Goal: Navigation & Orientation: Find specific page/section

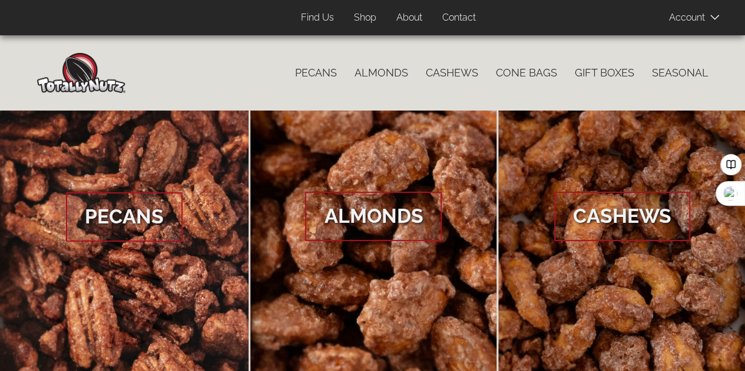
click at [409, 17] on link "About" at bounding box center [409, 17] width 44 height 23
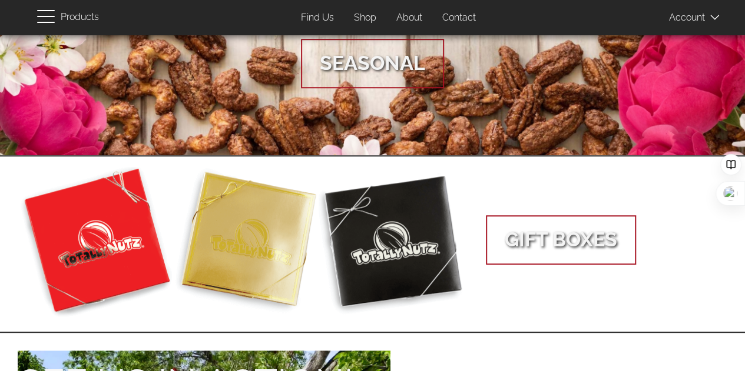
scroll to position [456, 0]
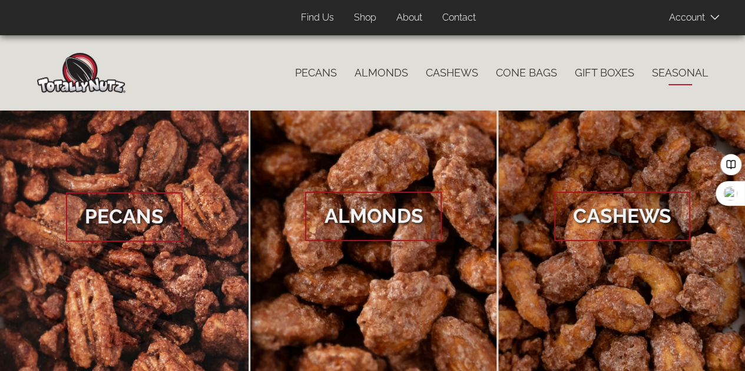
click at [666, 69] on link "Seasonal" at bounding box center [680, 73] width 74 height 25
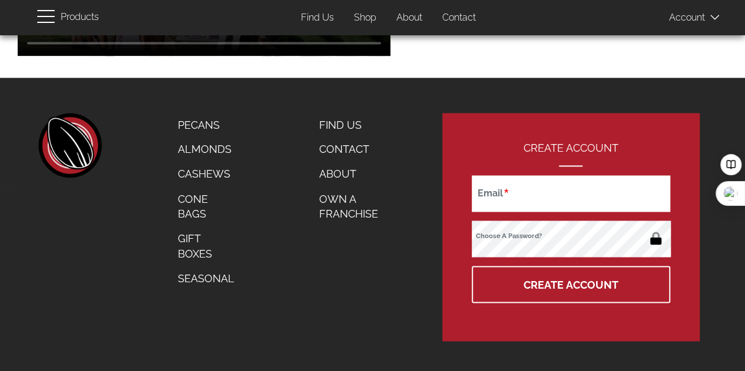
scroll to position [929, 0]
